Goal: Task Accomplishment & Management: Manage account settings

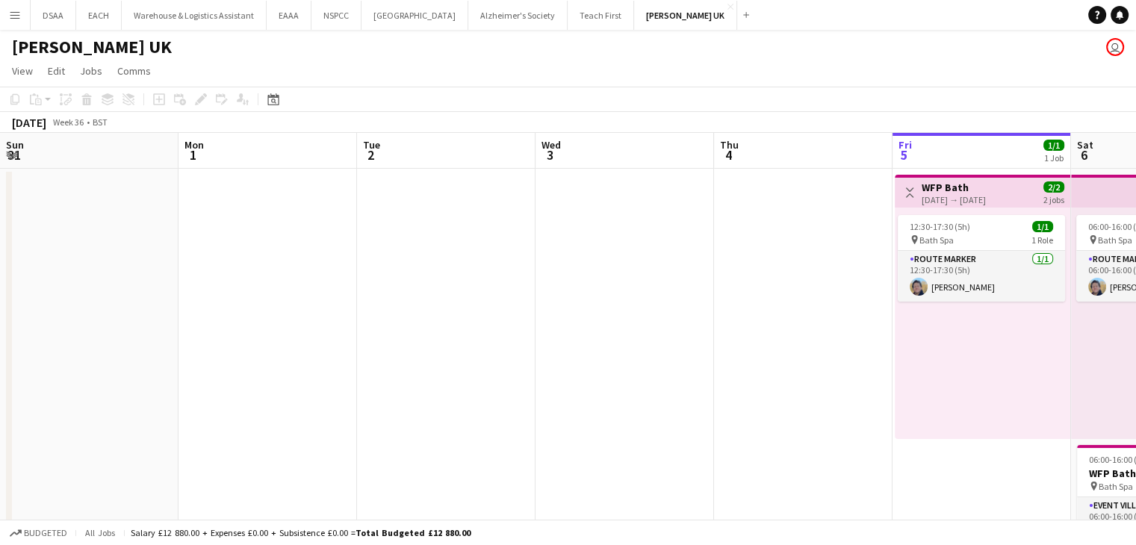
scroll to position [0, 429]
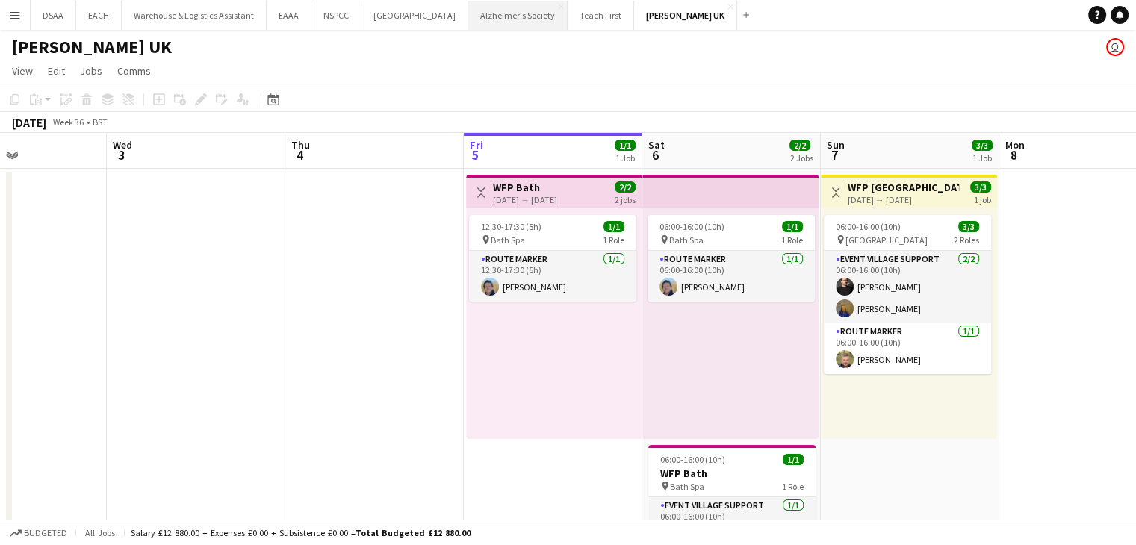
click at [497, 25] on button "Alzheimer's Society Close" at bounding box center [517, 15] width 99 height 29
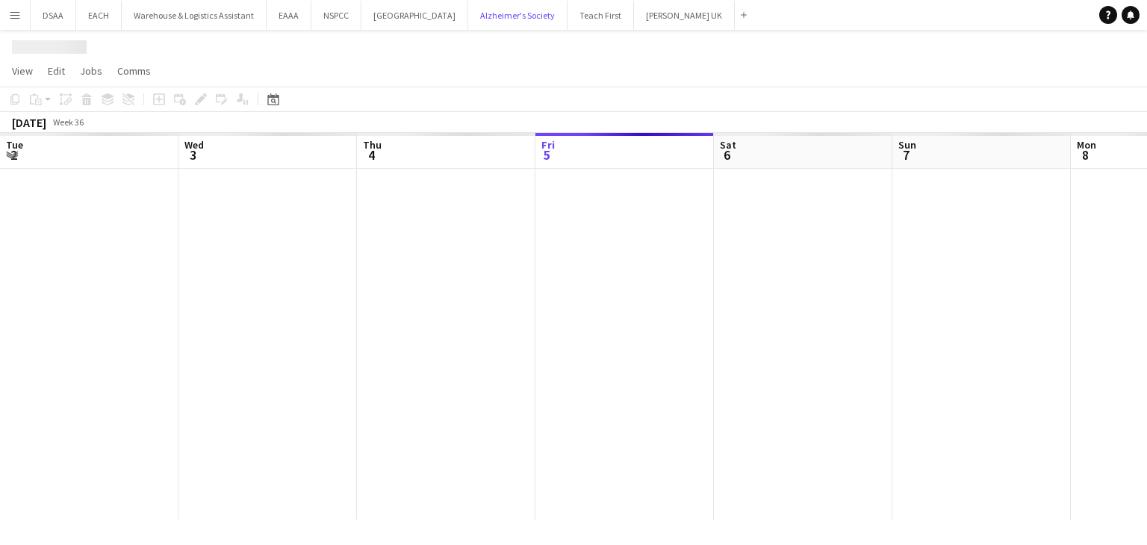
scroll to position [0, 357]
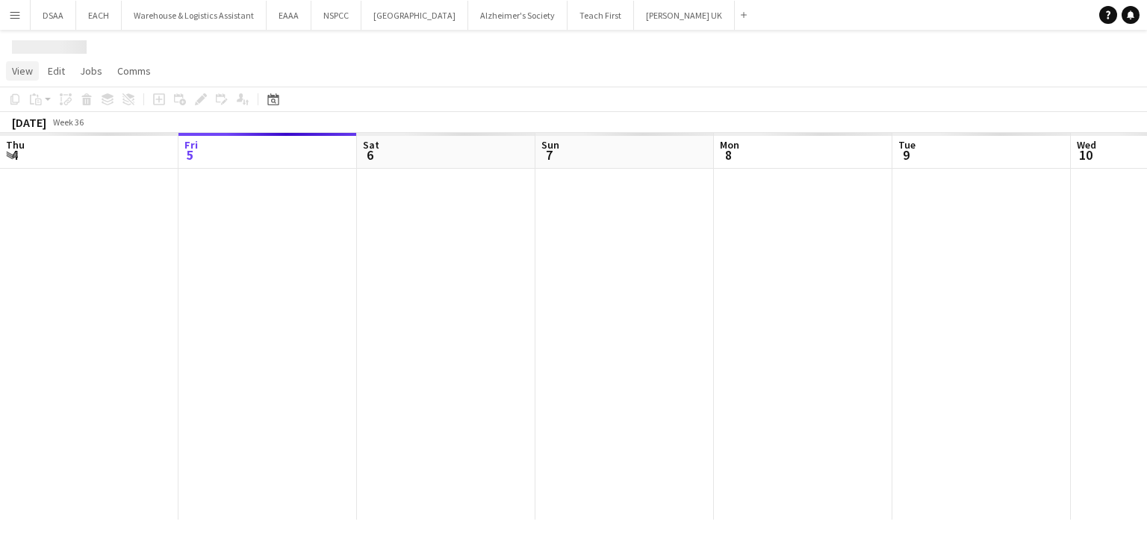
click at [19, 68] on span "View" at bounding box center [22, 70] width 21 height 13
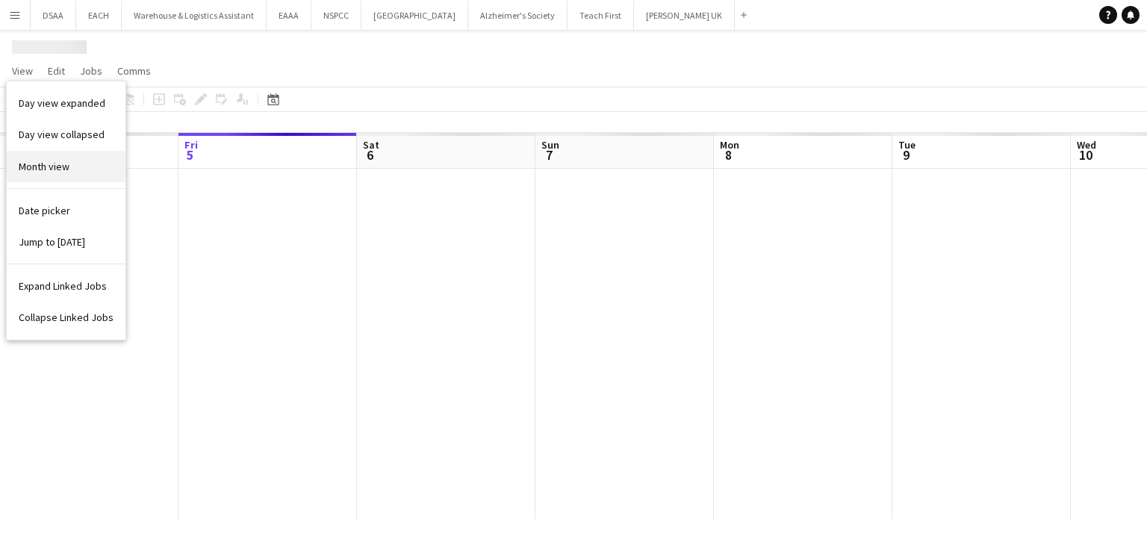
click at [21, 178] on link "Month view" at bounding box center [66, 166] width 119 height 31
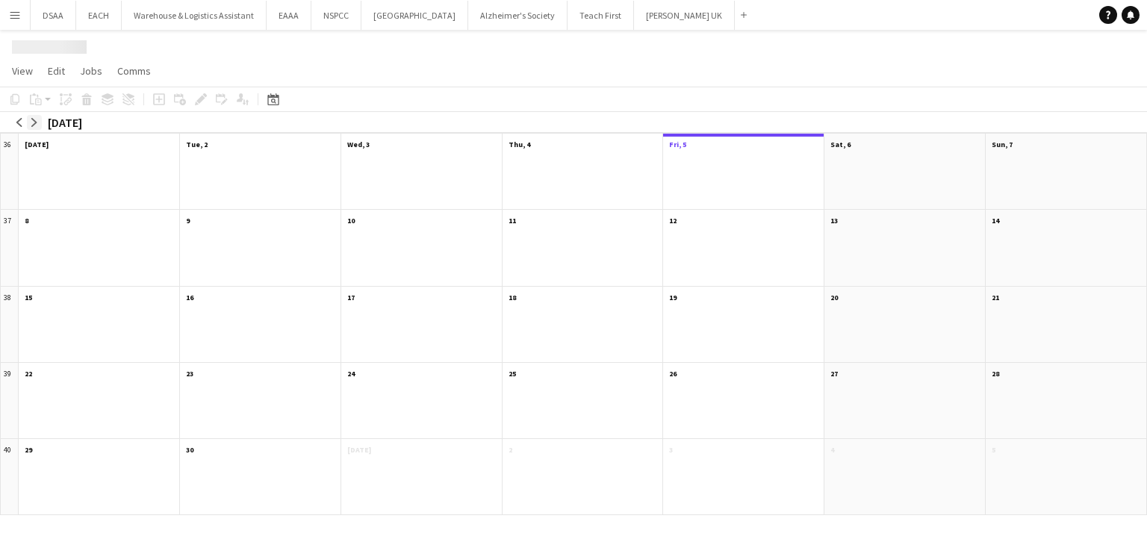
click at [39, 120] on button "arrow-right" at bounding box center [34, 122] width 15 height 15
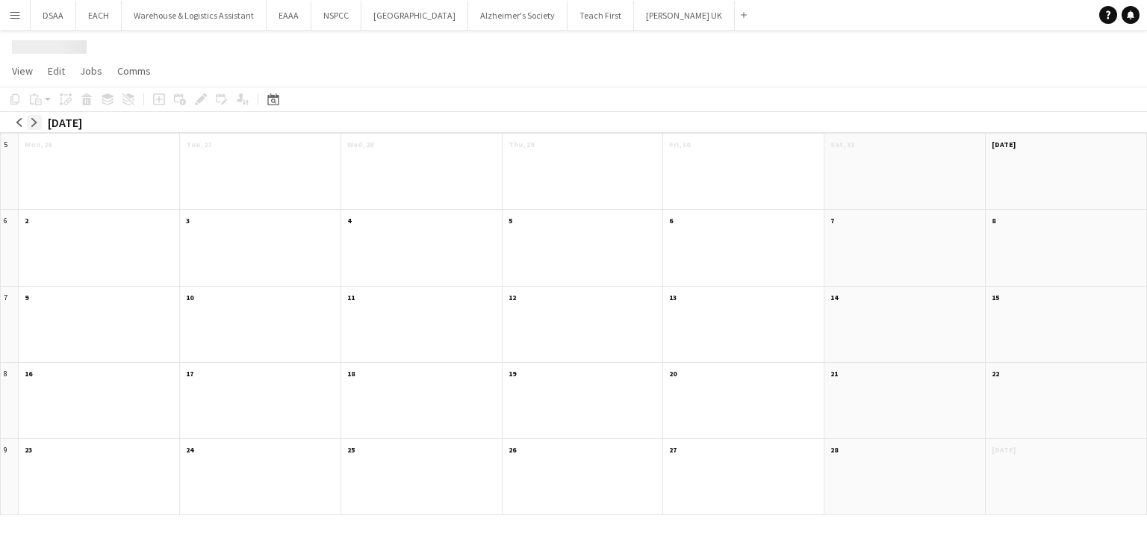
click at [39, 120] on button "arrow-right" at bounding box center [34, 122] width 15 height 15
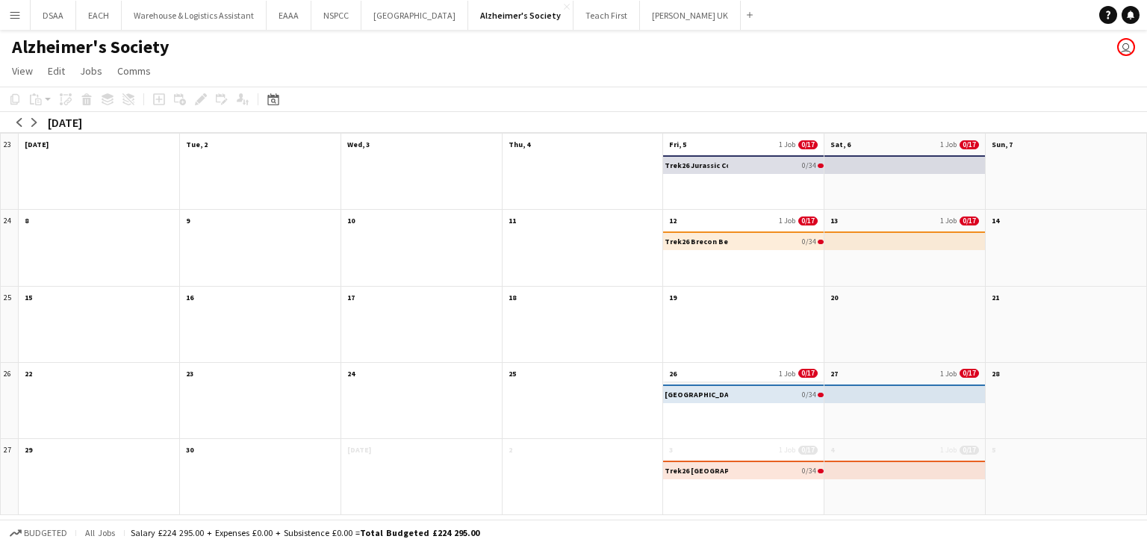
click at [739, 370] on app-month-view-date-header "26 1 Job 0/17" at bounding box center [743, 372] width 161 height 19
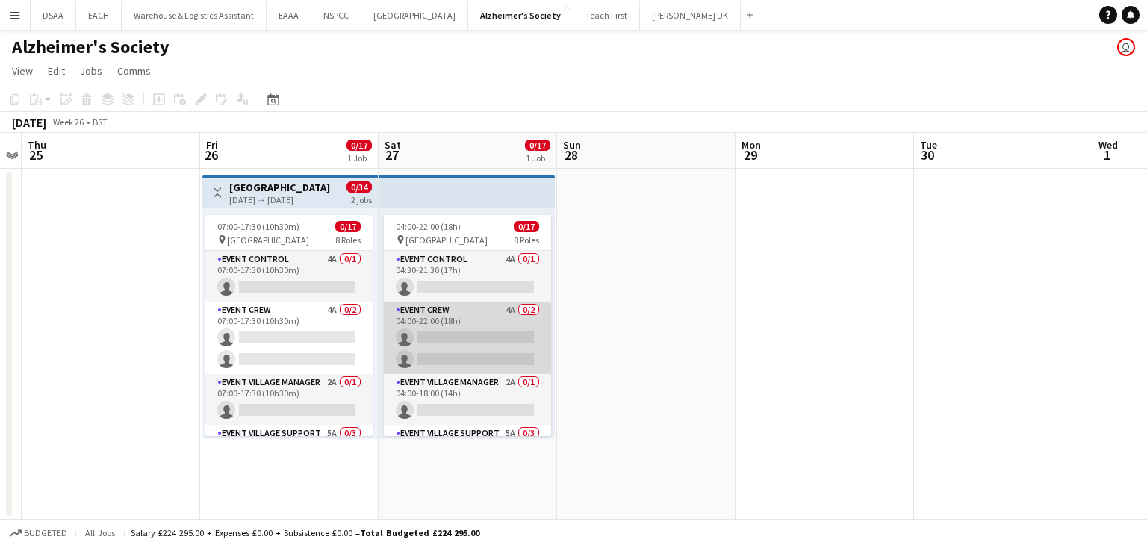
scroll to position [28, 0]
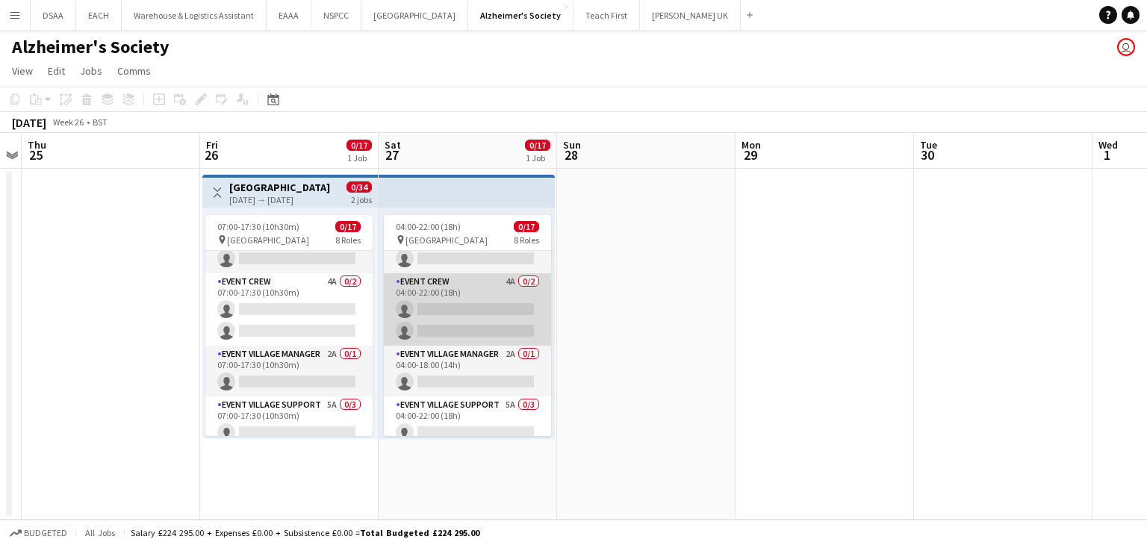
click at [484, 350] on app-card-role "Event Village Manager 2A 0/1 04:00-18:00 (14h) single-neutral-actions" at bounding box center [467, 371] width 167 height 51
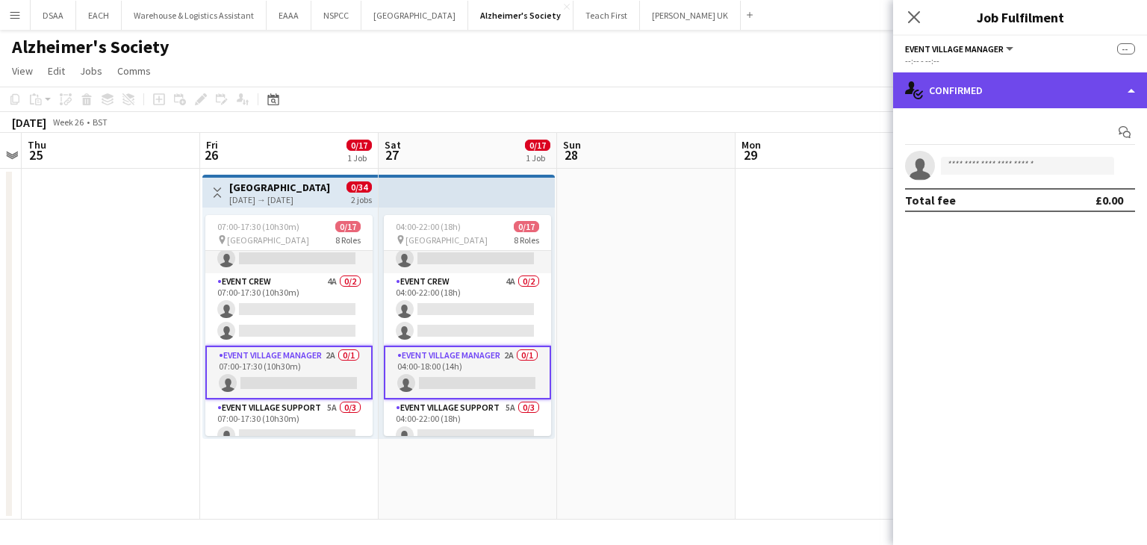
click at [1053, 86] on div "single-neutral-actions-check-2 Confirmed" at bounding box center [1020, 90] width 254 height 36
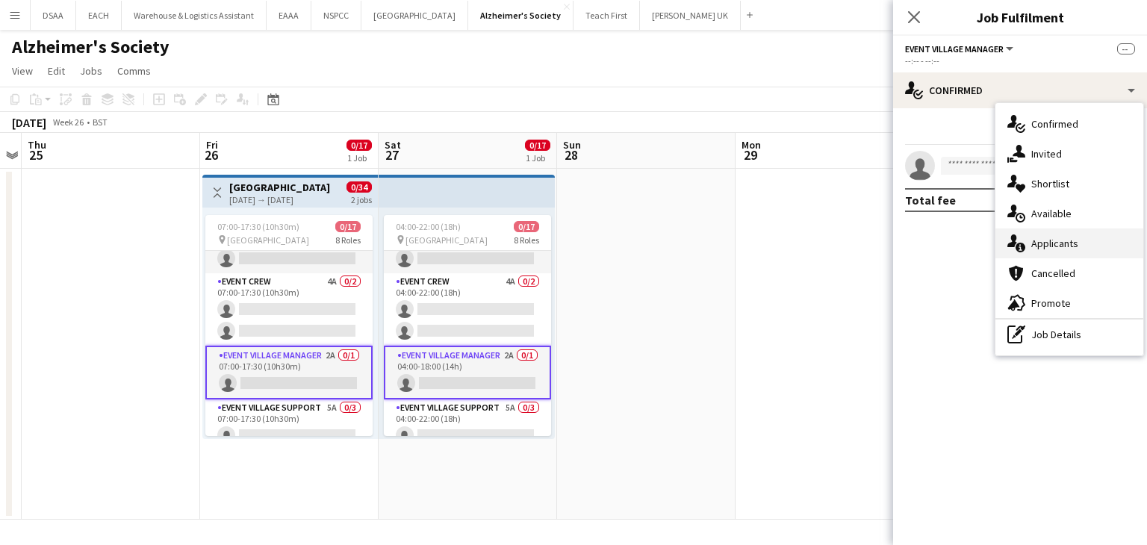
click at [1057, 244] on span "Applicants" at bounding box center [1054, 243] width 47 height 13
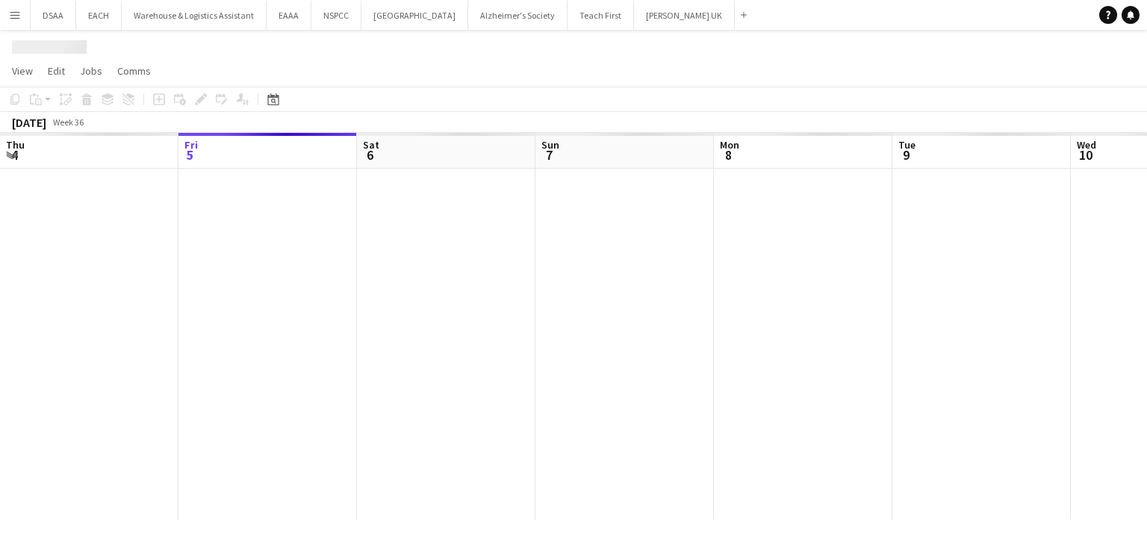
scroll to position [0, 357]
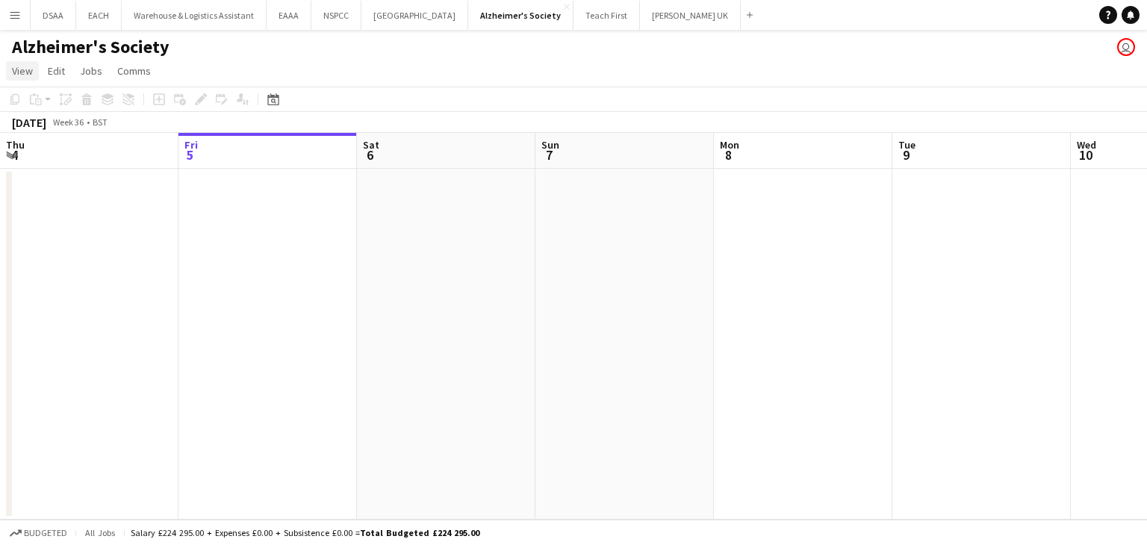
click at [21, 69] on span "View" at bounding box center [22, 70] width 21 height 13
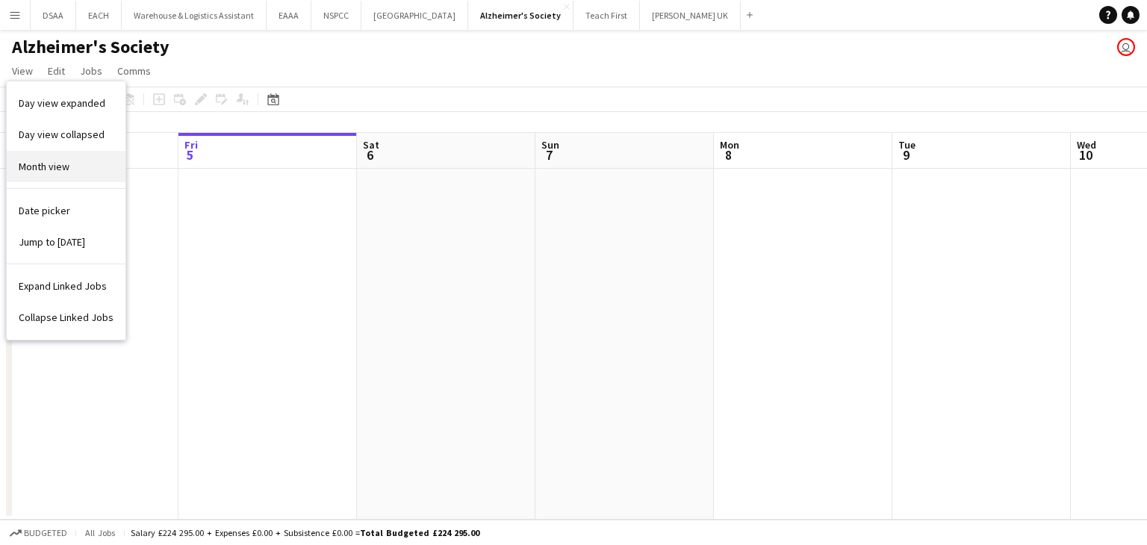
click at [21, 168] on span "Month view" at bounding box center [44, 166] width 51 height 13
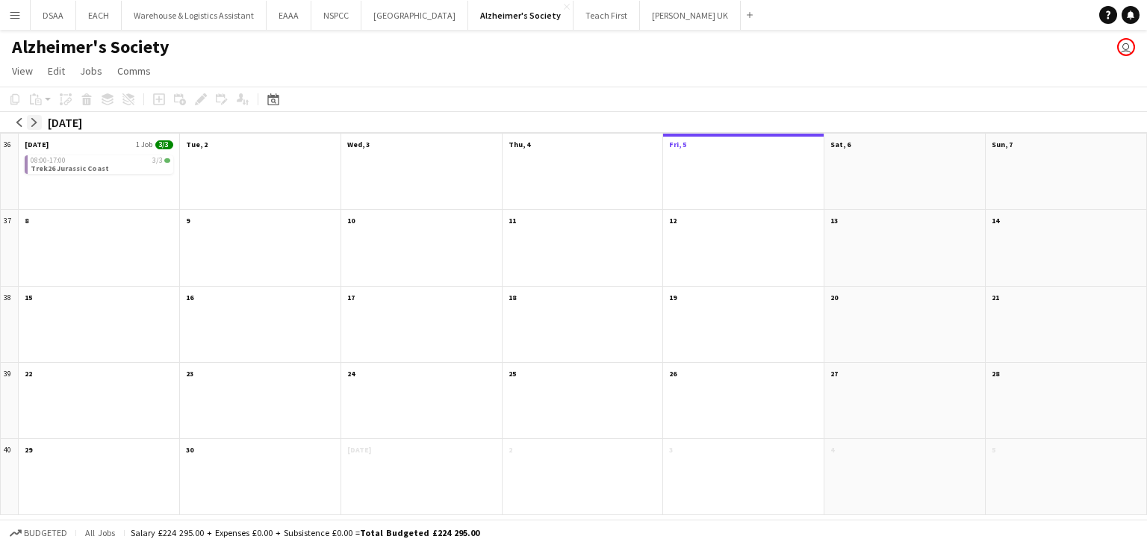
click at [37, 119] on app-icon "arrow-right" at bounding box center [34, 122] width 9 height 9
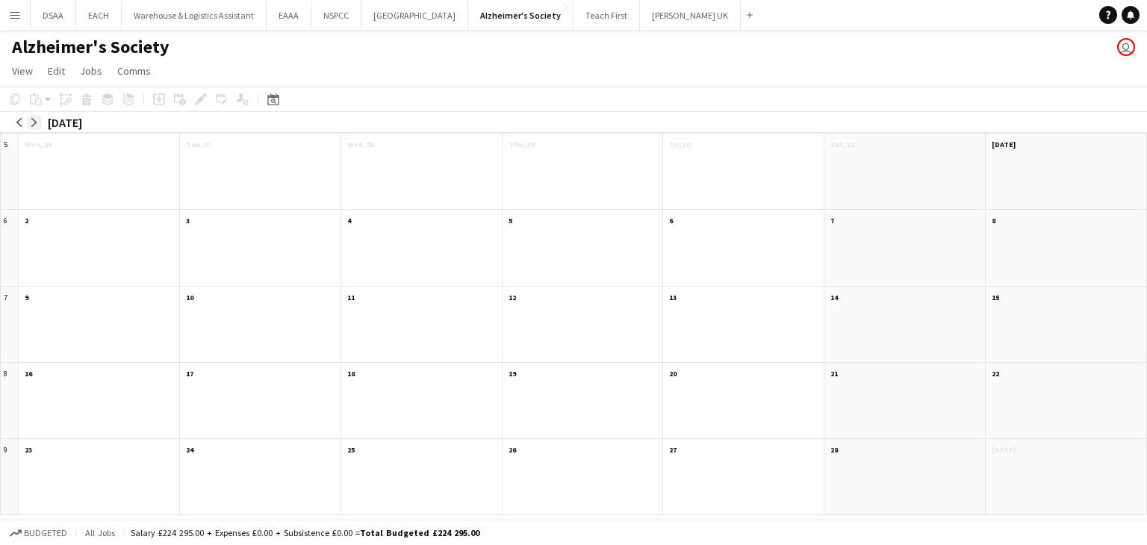
click at [37, 119] on app-icon "arrow-right" at bounding box center [34, 122] width 9 height 9
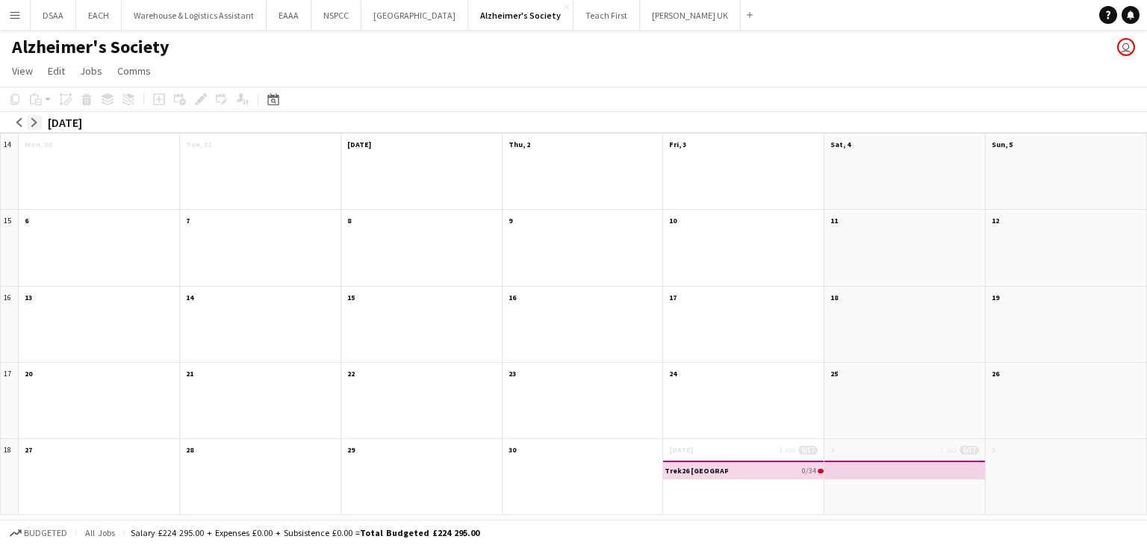
click at [37, 119] on app-icon "arrow-right" at bounding box center [34, 122] width 9 height 9
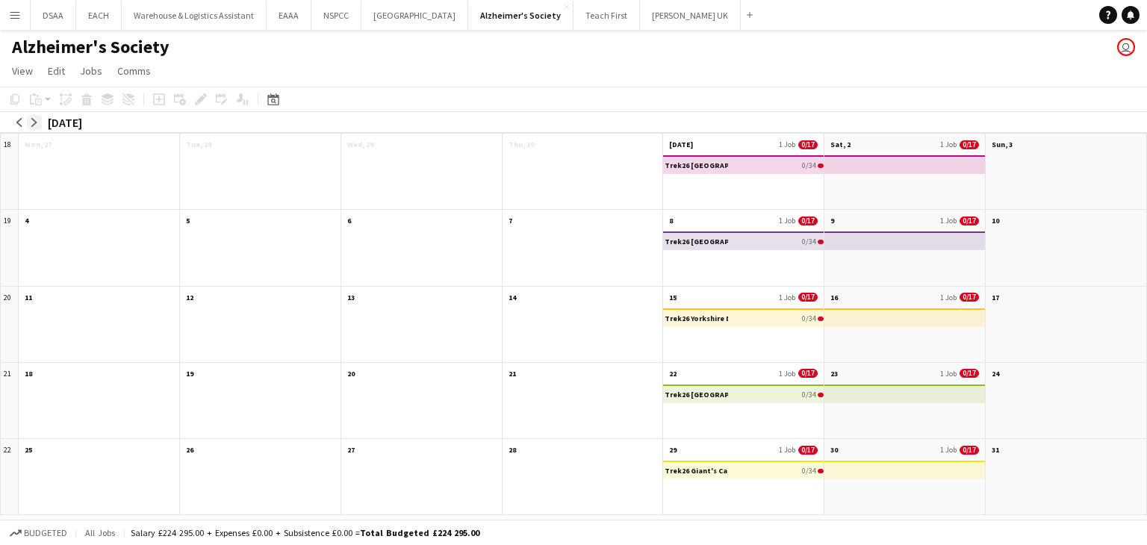
click at [37, 119] on app-icon "arrow-right" at bounding box center [34, 122] width 9 height 9
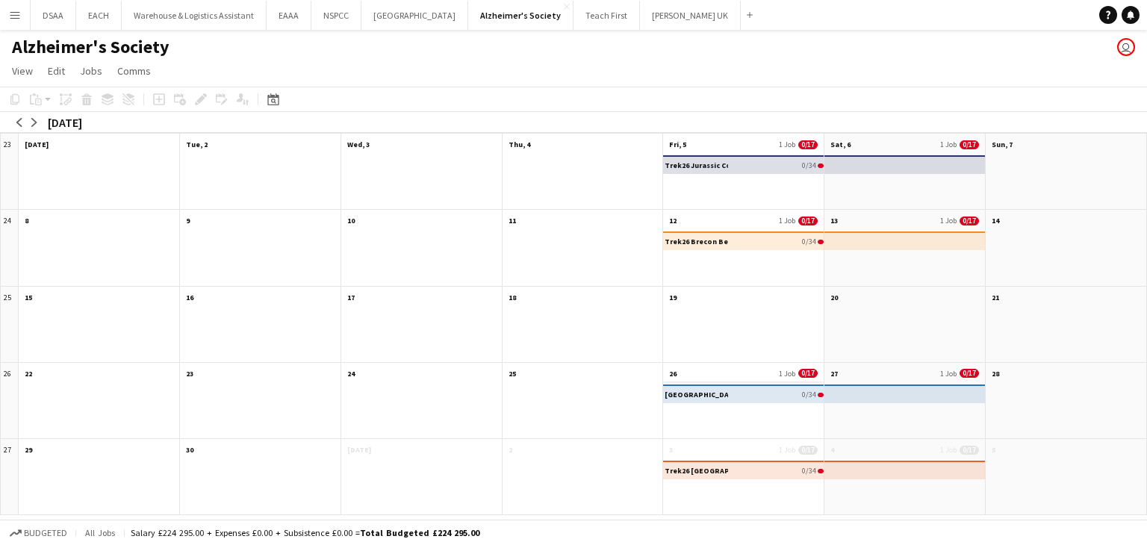
click at [706, 371] on app-month-view-date-header "26 1 Job 0/17" at bounding box center [743, 372] width 161 height 19
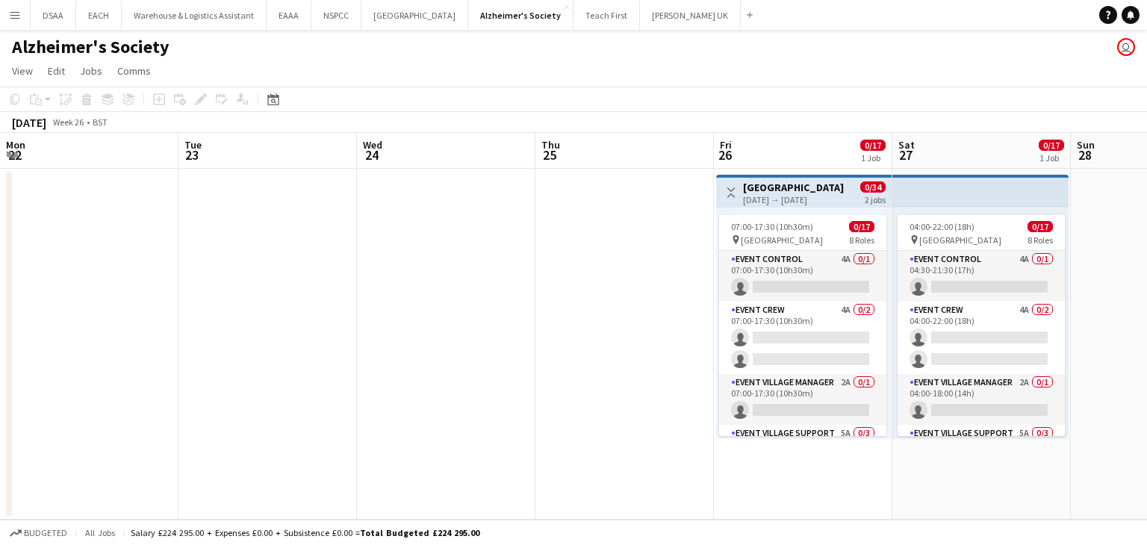
scroll to position [0, 514]
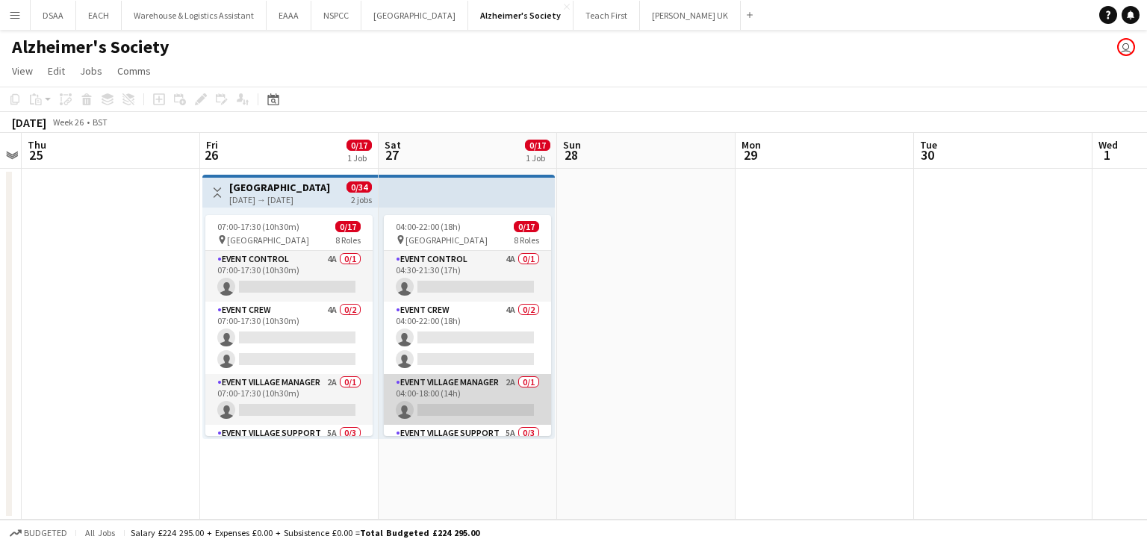
click at [499, 386] on app-card-role "Event Village Manager 2A 0/1 04:00-18:00 (14h) single-neutral-actions" at bounding box center [467, 399] width 167 height 51
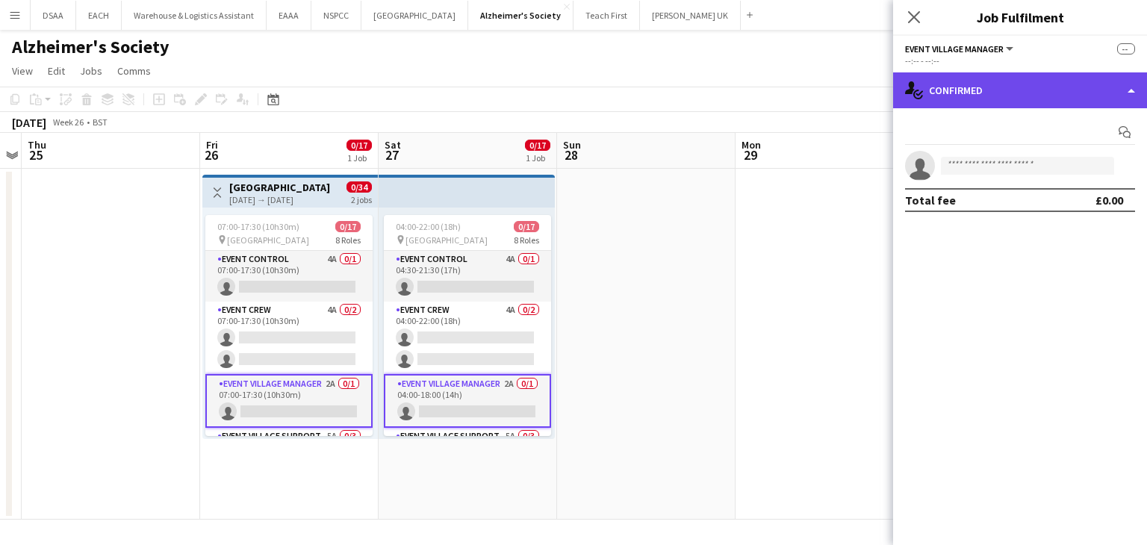
click at [966, 86] on div "single-neutral-actions-check-2 Confirmed" at bounding box center [1020, 90] width 254 height 36
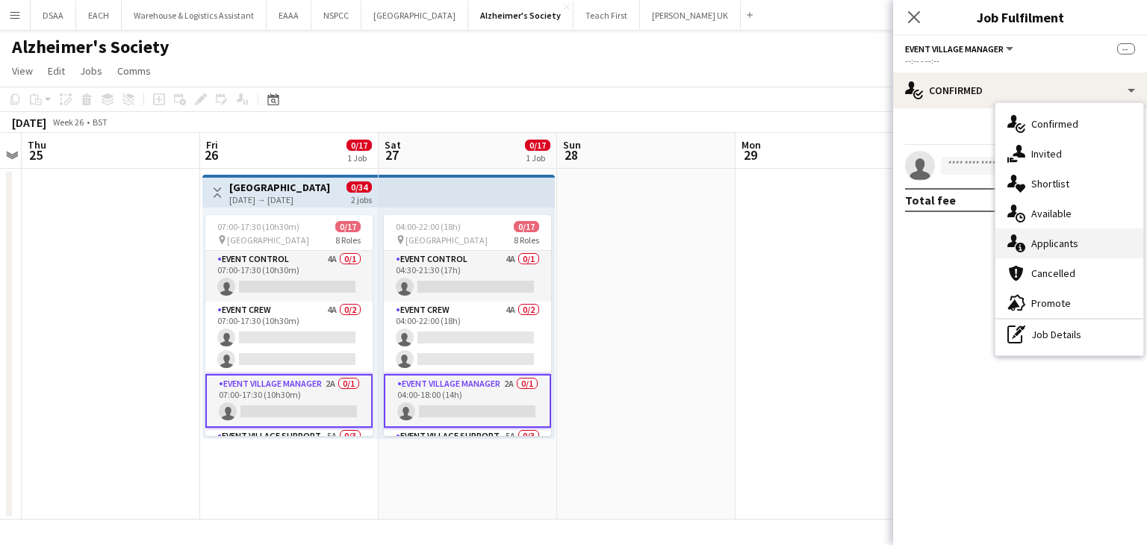
click at [1052, 240] on span "Applicants" at bounding box center [1054, 243] width 47 height 13
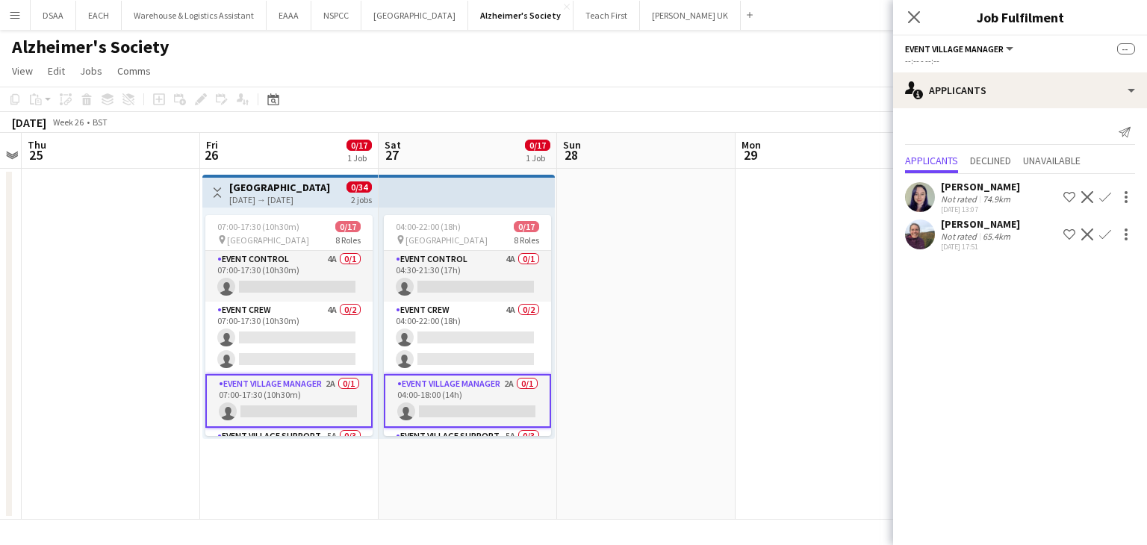
scroll to position [0, 0]
click at [926, 189] on app-user-avatar at bounding box center [920, 197] width 30 height 30
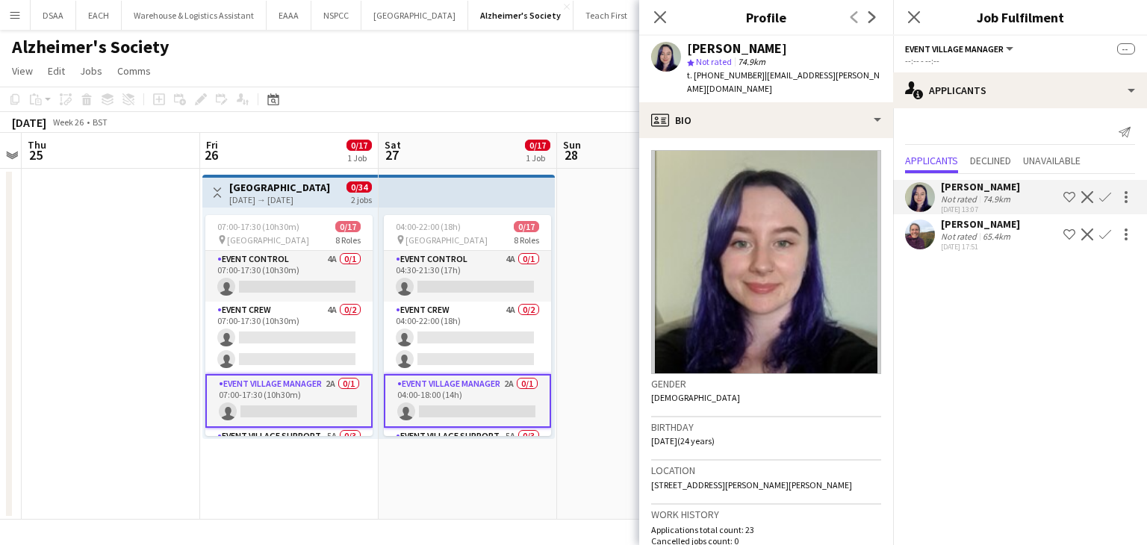
click at [574, 353] on app-date-cell at bounding box center [646, 344] width 178 height 351
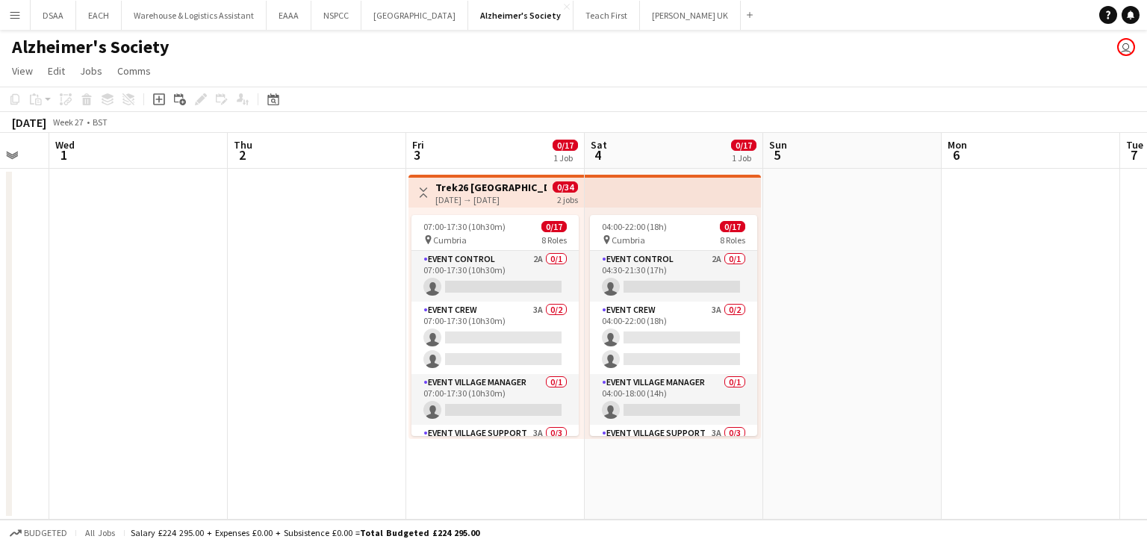
scroll to position [0, 487]
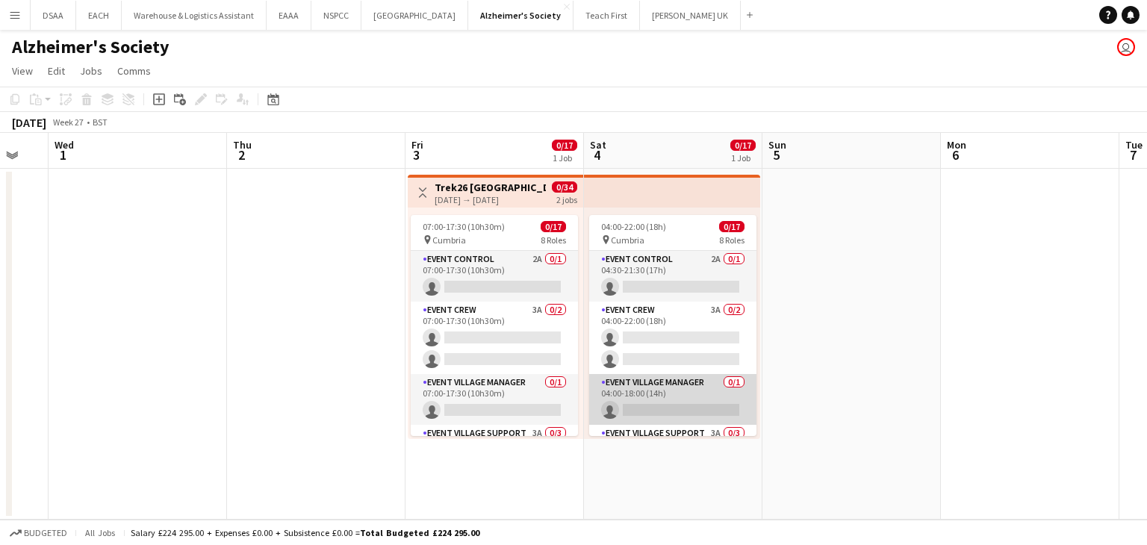
click at [697, 388] on app-card-role "Event Village Manager 0/1 04:00-18:00 (14h) single-neutral-actions" at bounding box center [672, 399] width 167 height 51
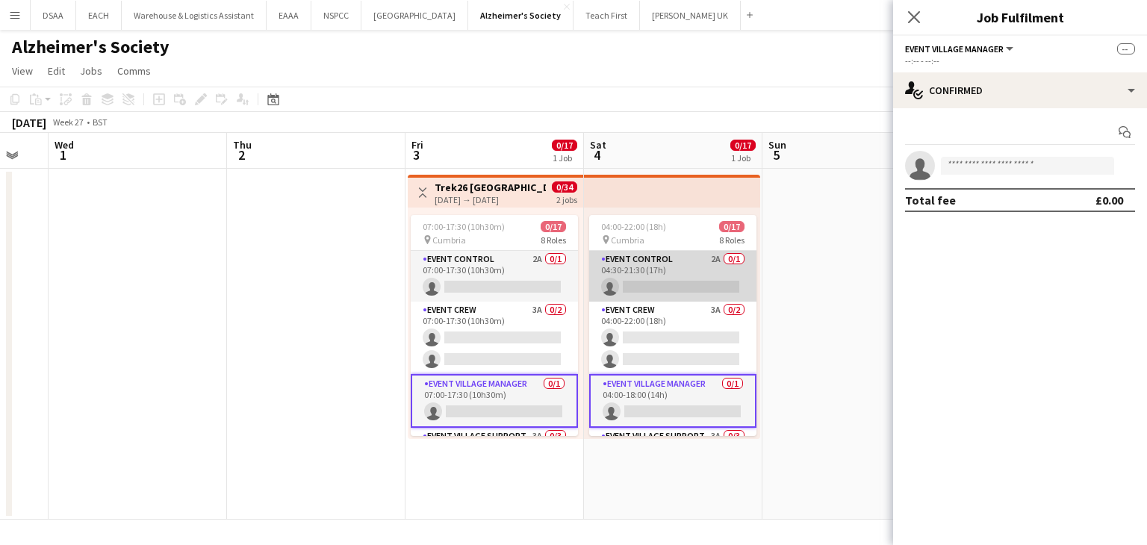
click at [704, 267] on app-card-role "Event Control 2A 0/1 04:30-21:30 (17h) single-neutral-actions" at bounding box center [672, 276] width 167 height 51
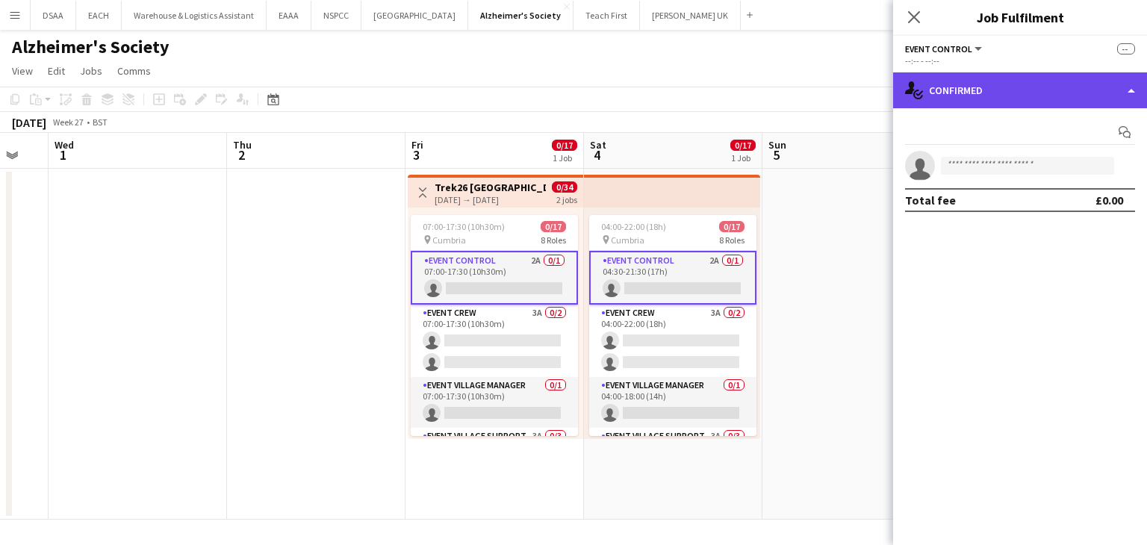
click at [996, 102] on div "single-neutral-actions-check-2 Confirmed" at bounding box center [1020, 90] width 254 height 36
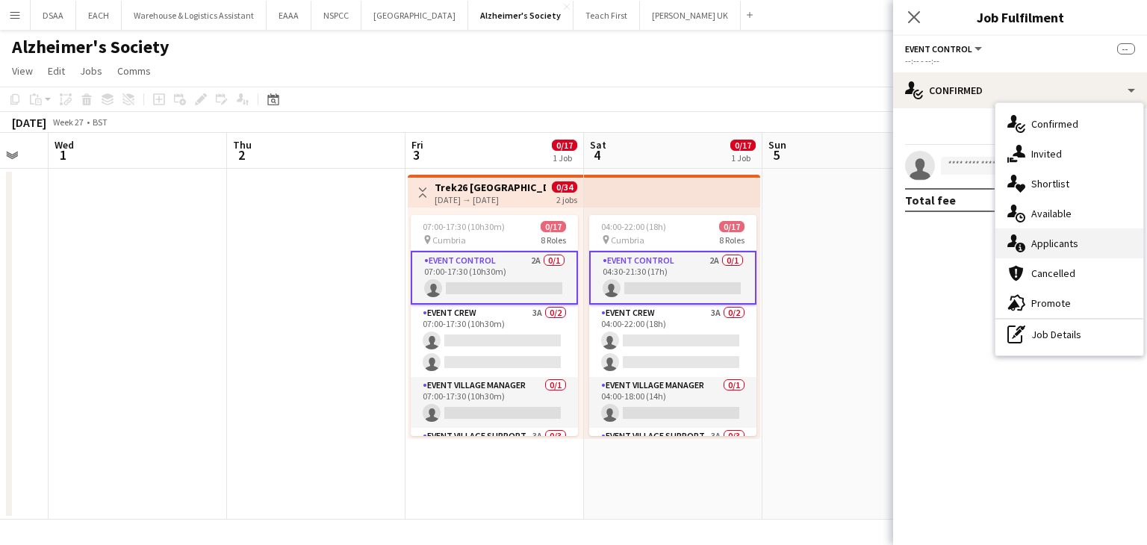
click at [1037, 237] on span "Applicants" at bounding box center [1054, 243] width 47 height 13
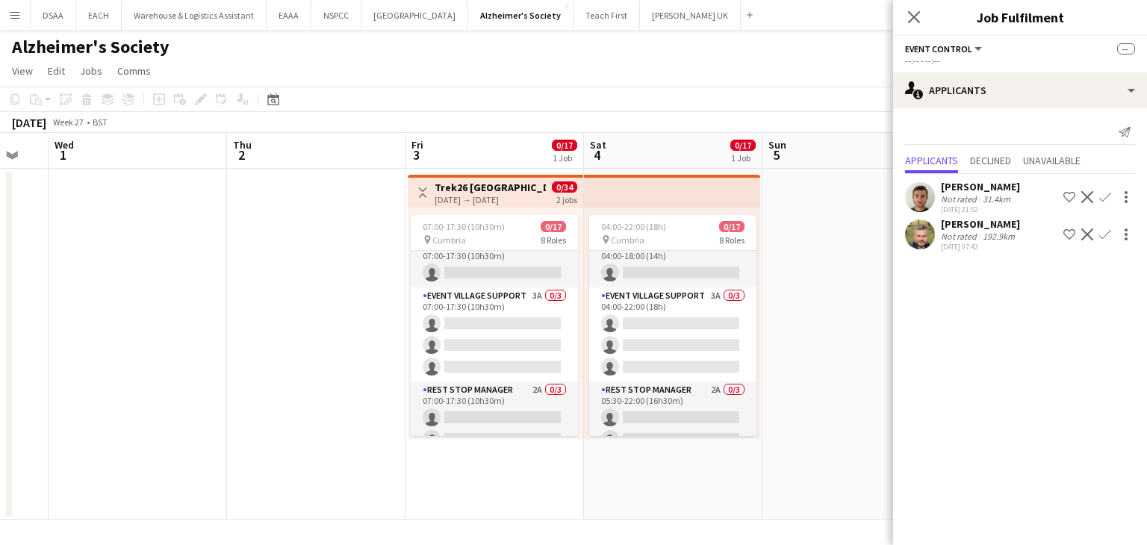
scroll to position [140, 0]
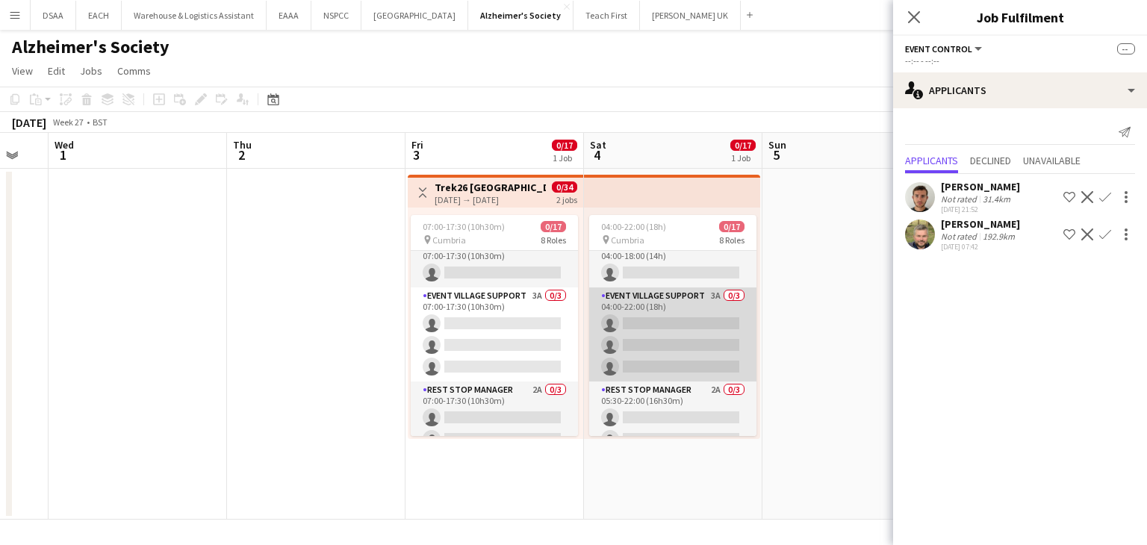
click at [685, 320] on app-card-role "Event Village Support 3A 0/3 04:00-22:00 (18h) single-neutral-actions single-ne…" at bounding box center [672, 335] width 167 height 94
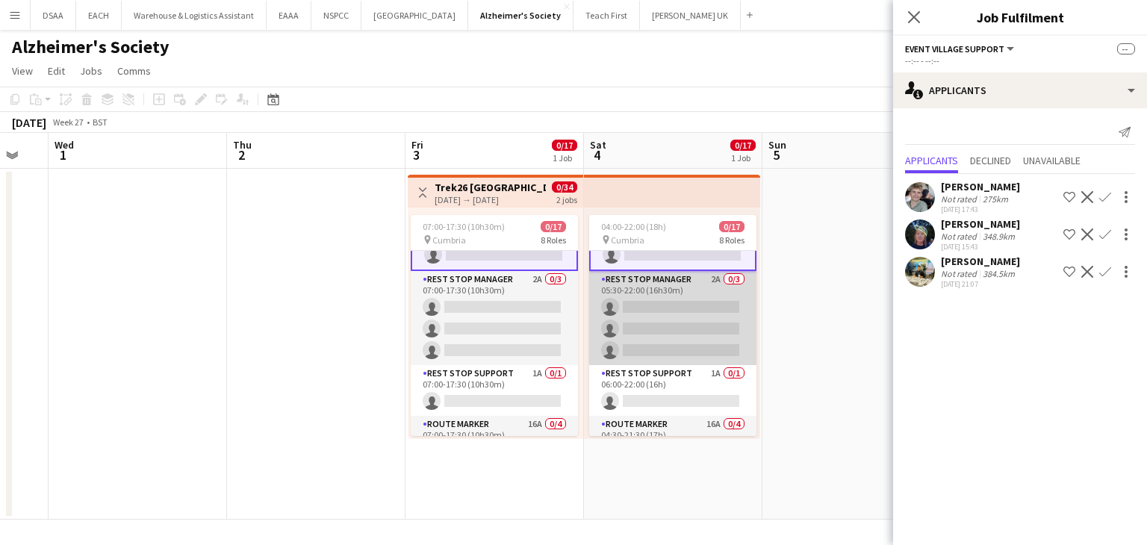
scroll to position [251, 0]
click at [689, 389] on app-card-role "Rest Stop Support 1A 0/1 06:00-22:00 (16h) single-neutral-actions" at bounding box center [672, 390] width 167 height 51
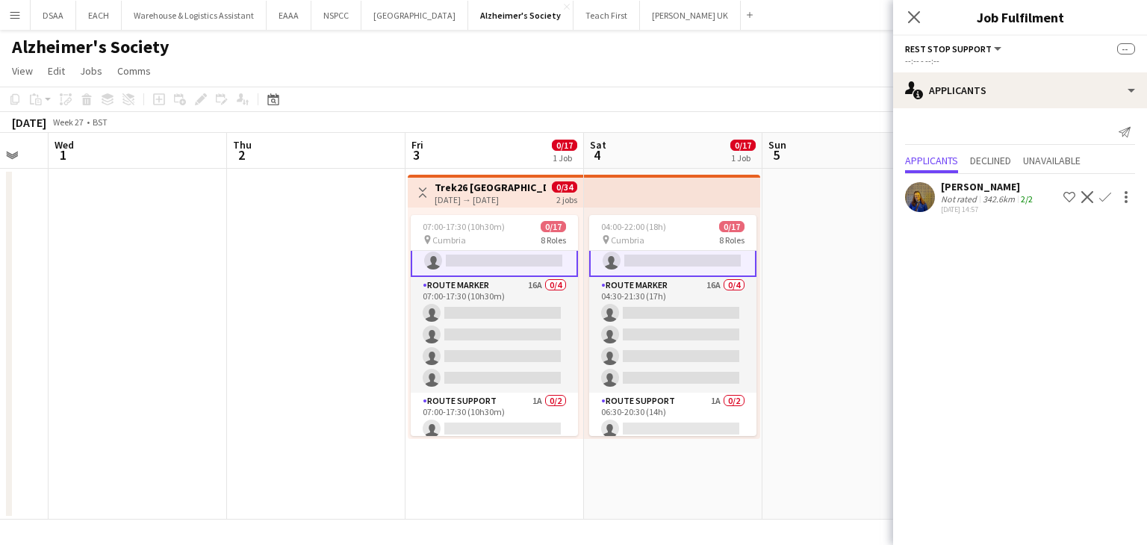
scroll to position [391, 0]
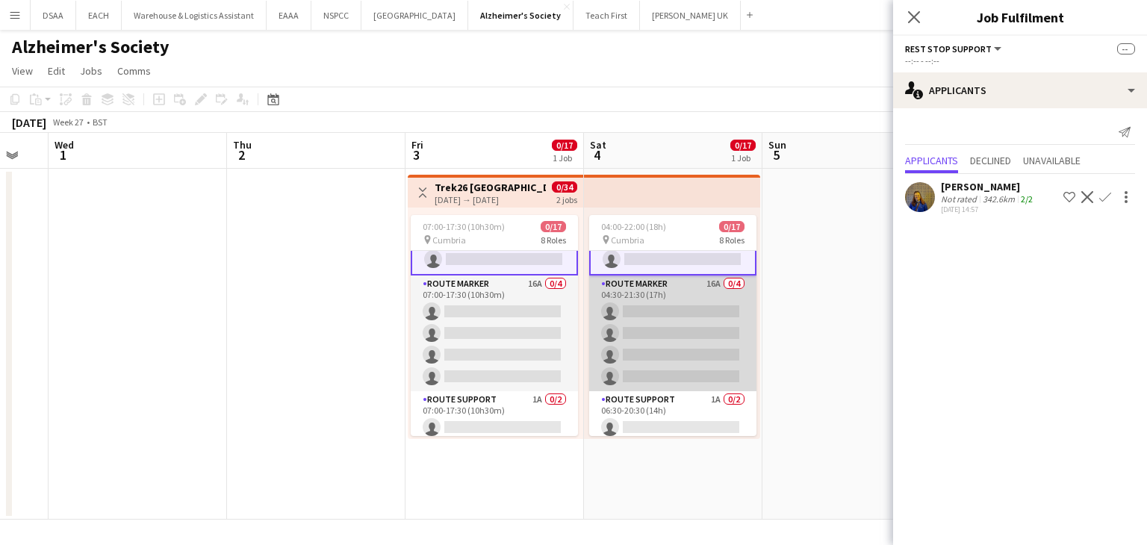
click at [690, 344] on app-card-role "Route Marker 16A 0/4 04:30-21:30 (17h) single-neutral-actions single-neutral-ac…" at bounding box center [672, 334] width 167 height 116
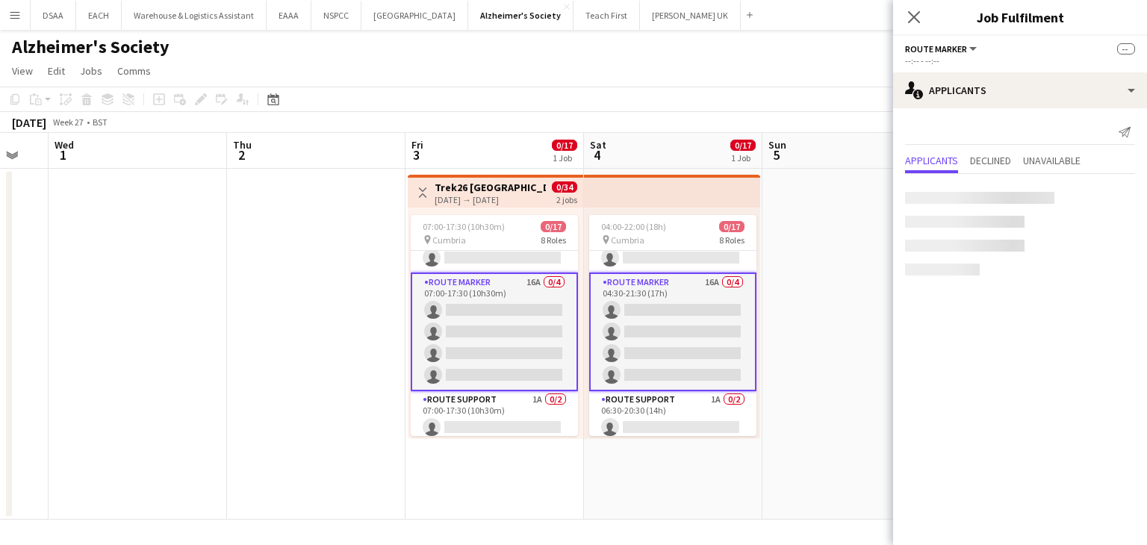
scroll to position [0, 0]
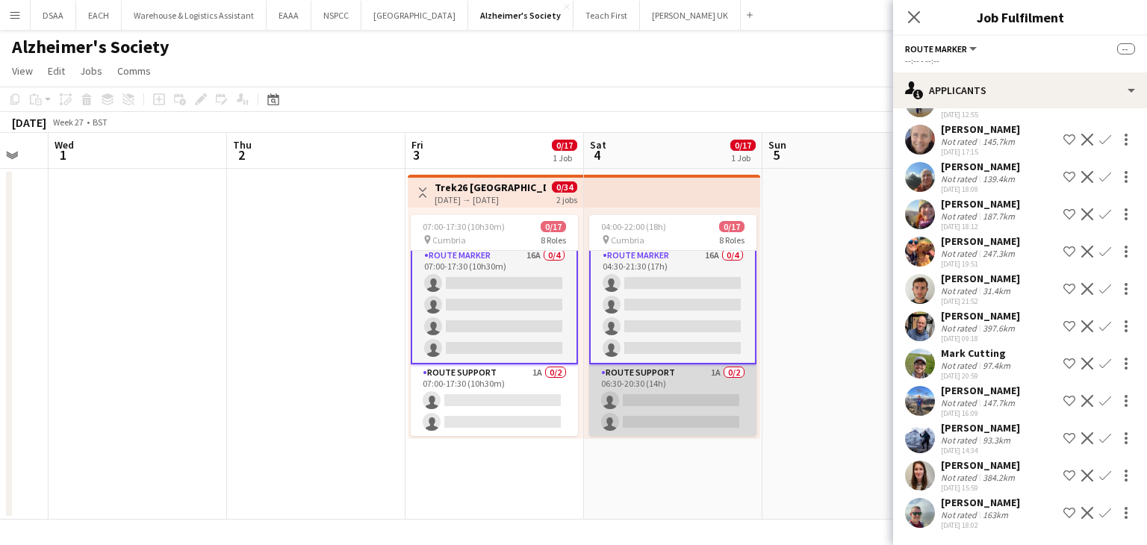
click at [681, 392] on app-card-role "Route Support 1A 0/2 06:30-20:30 (14h) single-neutral-actions single-neutral-ac…" at bounding box center [672, 400] width 167 height 72
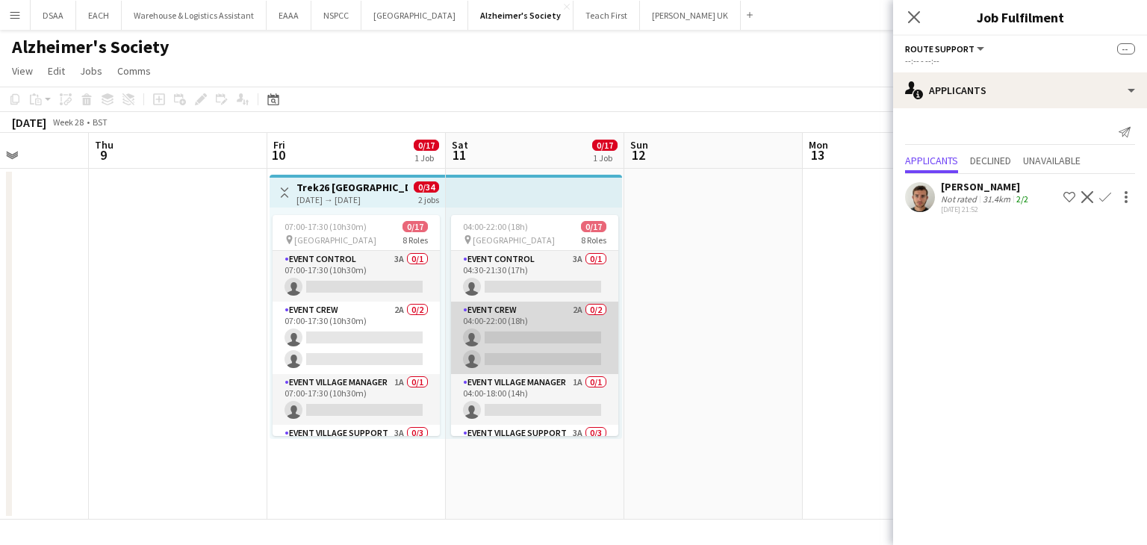
click at [555, 342] on app-card-role "Event Crew 2A 0/2 04:00-22:00 (18h) single-neutral-actions single-neutral-actio…" at bounding box center [534, 338] width 167 height 72
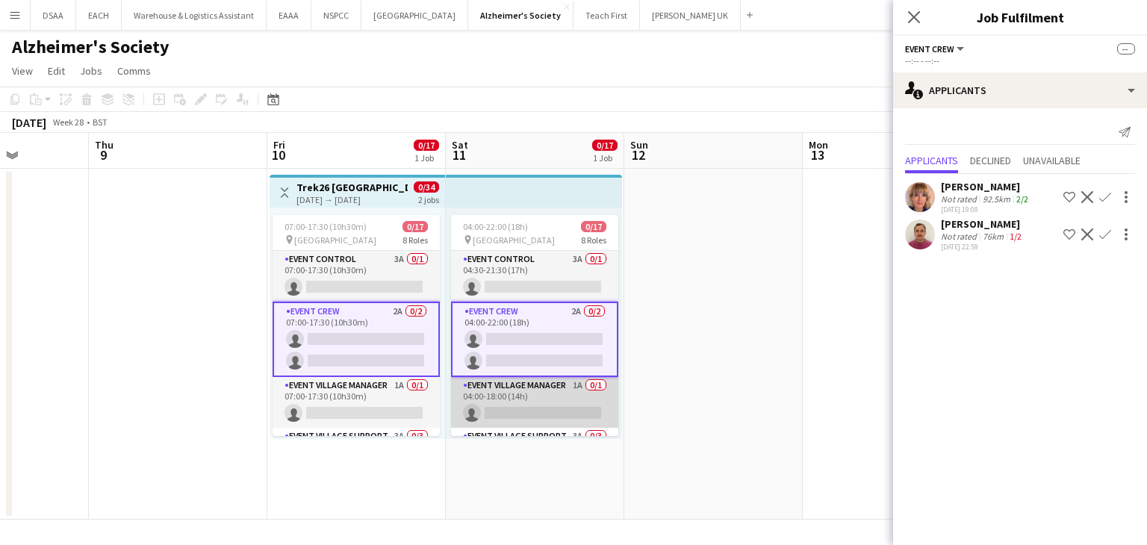
click at [544, 405] on app-card-role "Event Village Manager 1A 0/1 04:00-18:00 (14h) single-neutral-actions" at bounding box center [534, 402] width 167 height 51
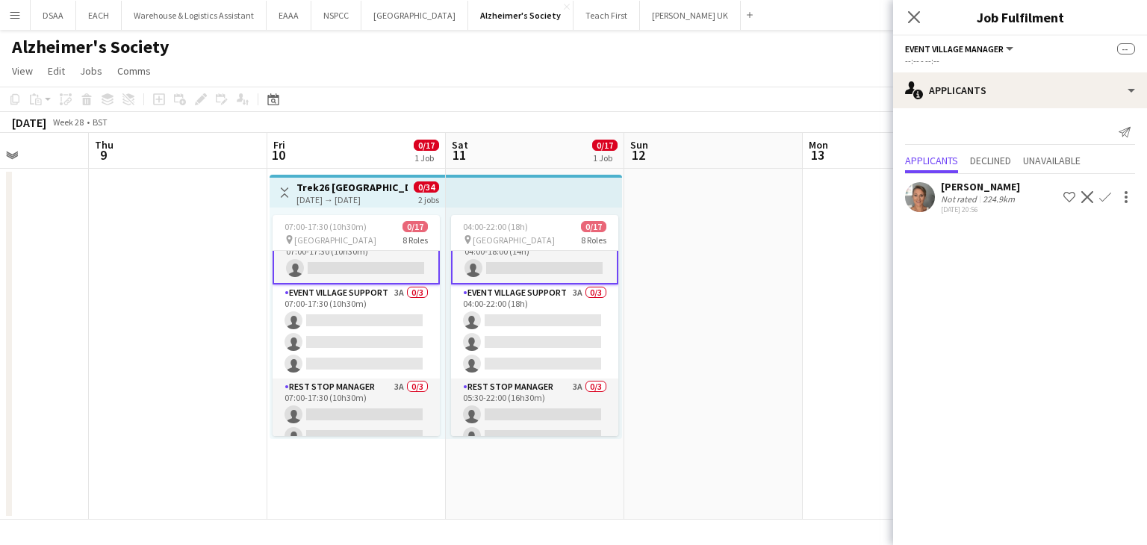
click at [544, 405] on app-card-role "Rest Stop Manager 3A 0/3 05:30-22:00 (16h30m) single-neutral-actions single-neu…" at bounding box center [534, 426] width 167 height 94
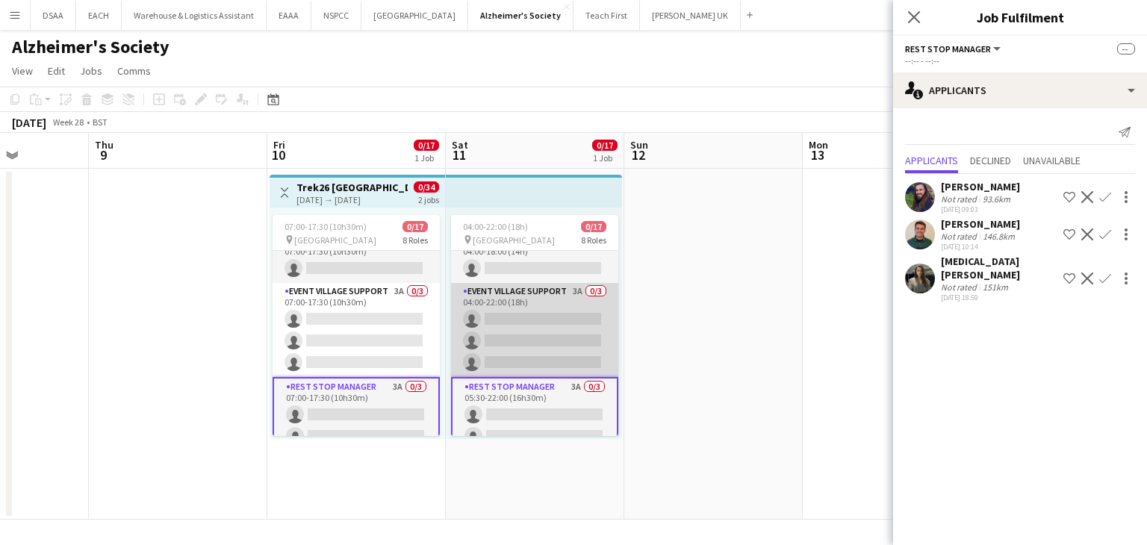
click at [519, 314] on app-card-role "Event Village Support 3A 0/3 04:00-22:00 (18h) single-neutral-actions single-ne…" at bounding box center [534, 330] width 167 height 94
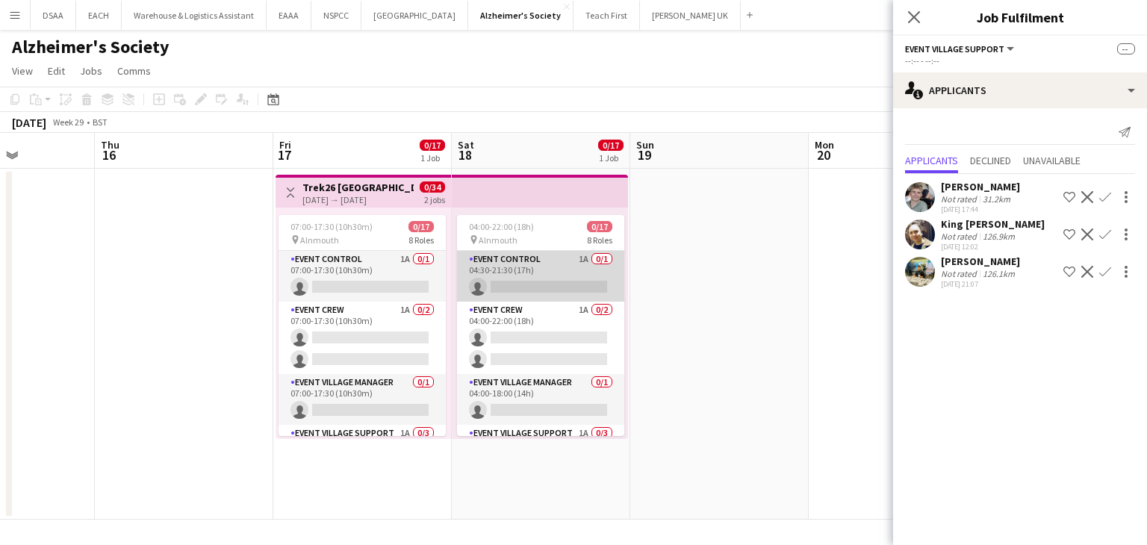
click at [556, 258] on app-card-role "Event Control 1A 0/1 04:30-21:30 (17h) single-neutral-actions" at bounding box center [540, 276] width 167 height 51
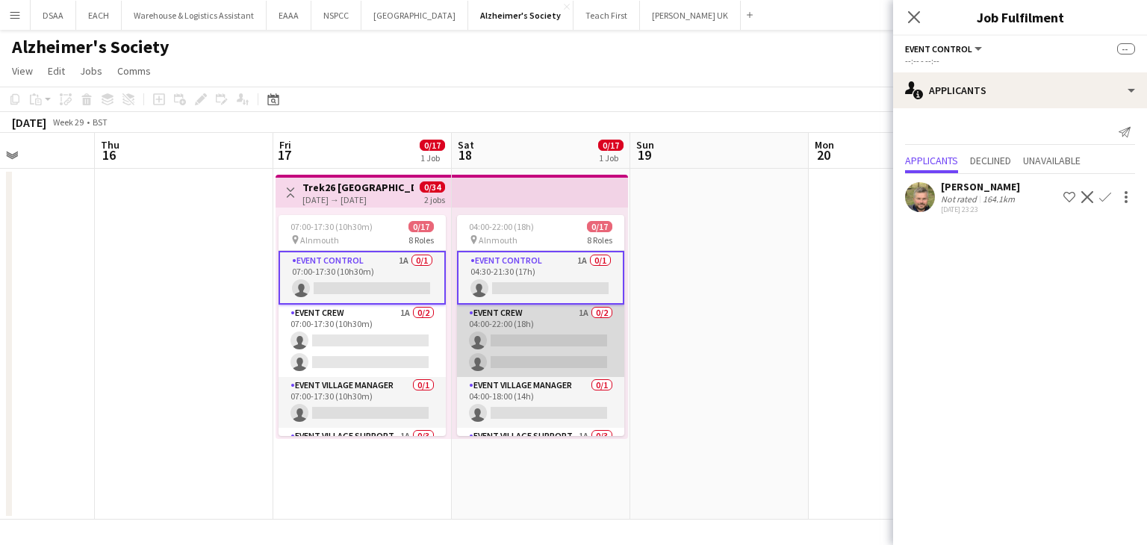
click at [557, 323] on app-card-role "Event Crew 1A 0/2 04:00-22:00 (18h) single-neutral-actions single-neutral-actio…" at bounding box center [540, 341] width 167 height 72
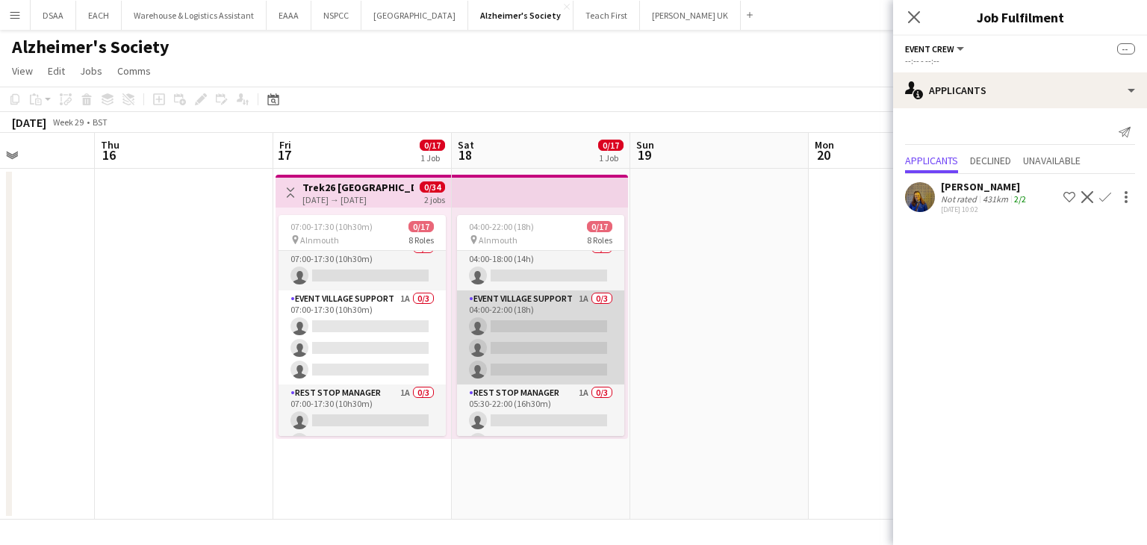
click at [553, 345] on app-card-role "Event Village Support 1A 0/3 04:00-22:00 (18h) single-neutral-actions single-ne…" at bounding box center [540, 338] width 167 height 94
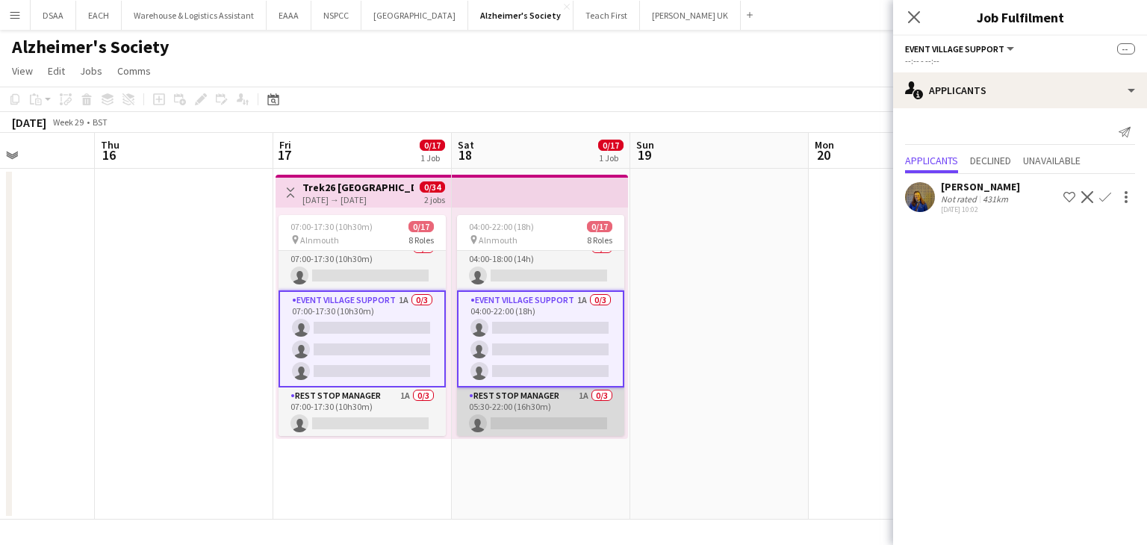
click at [559, 411] on app-card-role "Rest Stop Manager 1A 0/3 05:30-22:00 (16h30m) single-neutral-actions single-neu…" at bounding box center [540, 435] width 167 height 94
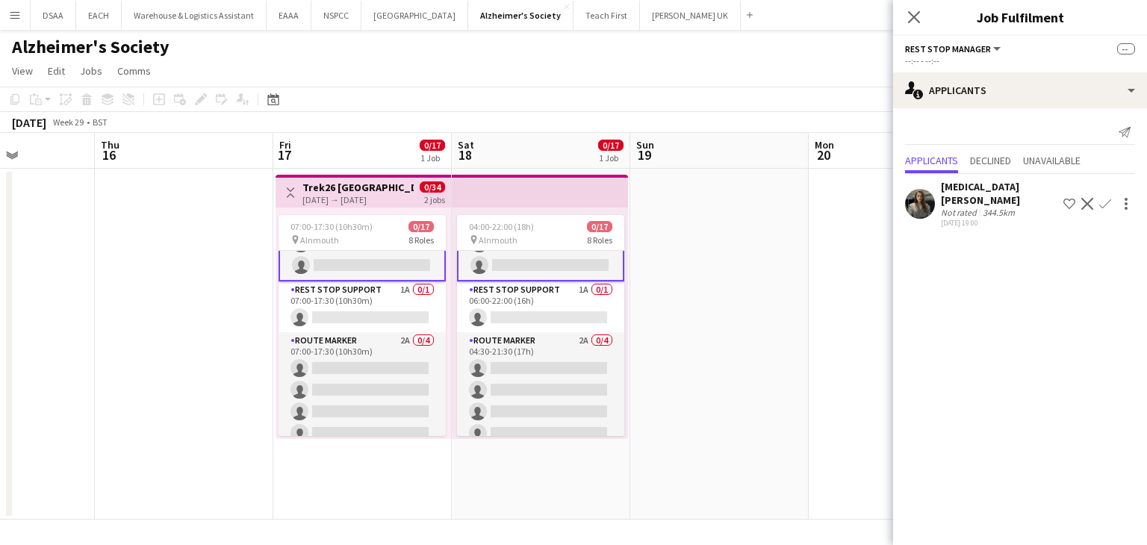
click at [553, 365] on app-card-role "Route Marker 2A 0/4 04:30-21:30 (17h) single-neutral-actions single-neutral-act…" at bounding box center [540, 390] width 167 height 116
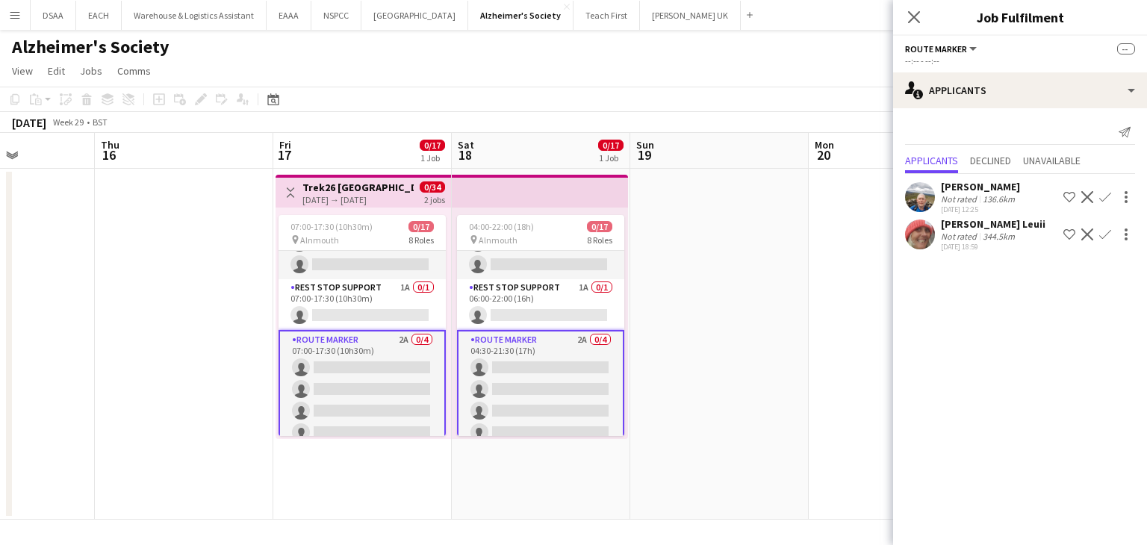
click at [720, 500] on app-date-cell at bounding box center [719, 344] width 178 height 351
